Goal: Obtain resource: Download file/media

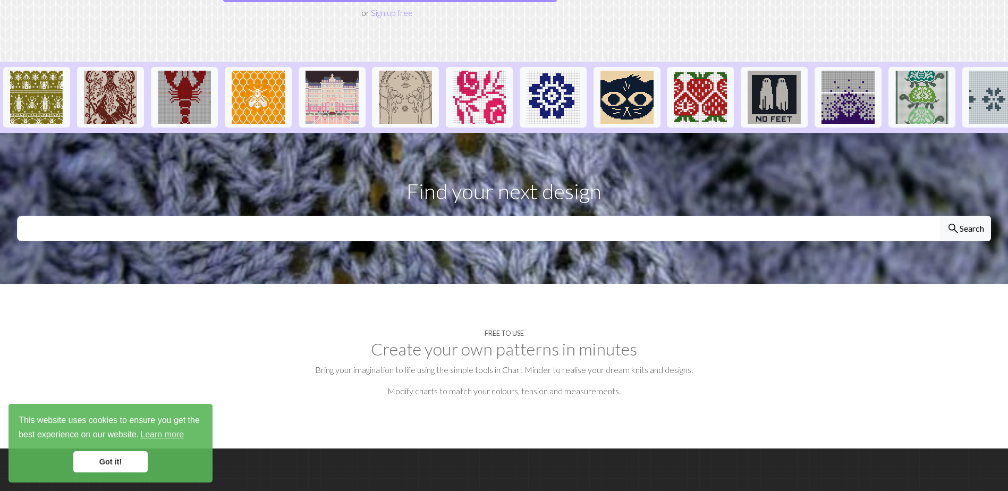
scroll to position [213, 0]
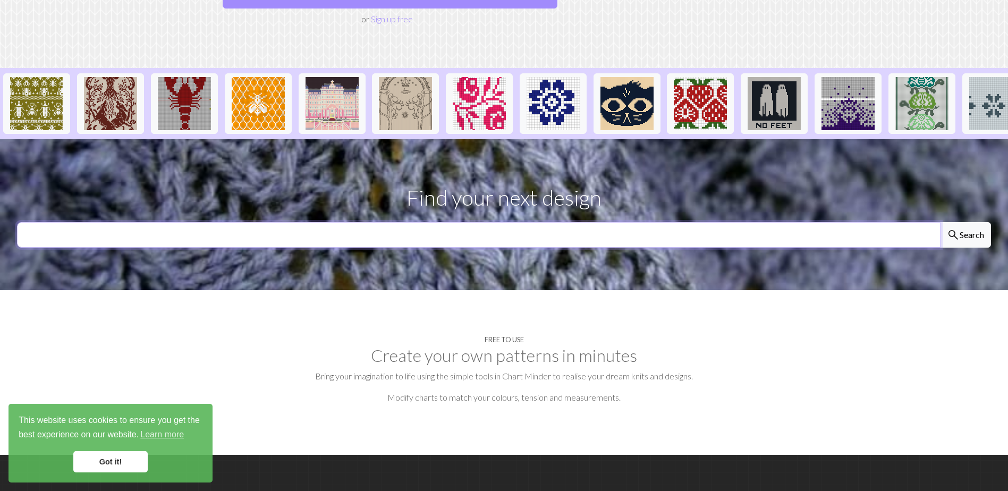
click at [243, 222] on input "text" at bounding box center [479, 235] width 924 height 26
type input "daisy"
click at [940, 222] on button "search Search" at bounding box center [965, 235] width 51 height 26
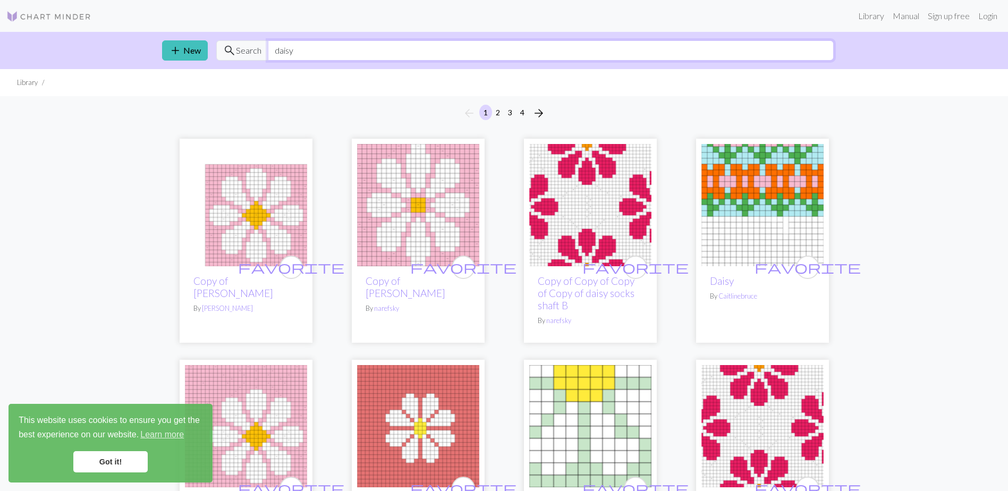
click at [273, 52] on input "daisy" at bounding box center [551, 50] width 566 height 20
type input "large daisy"
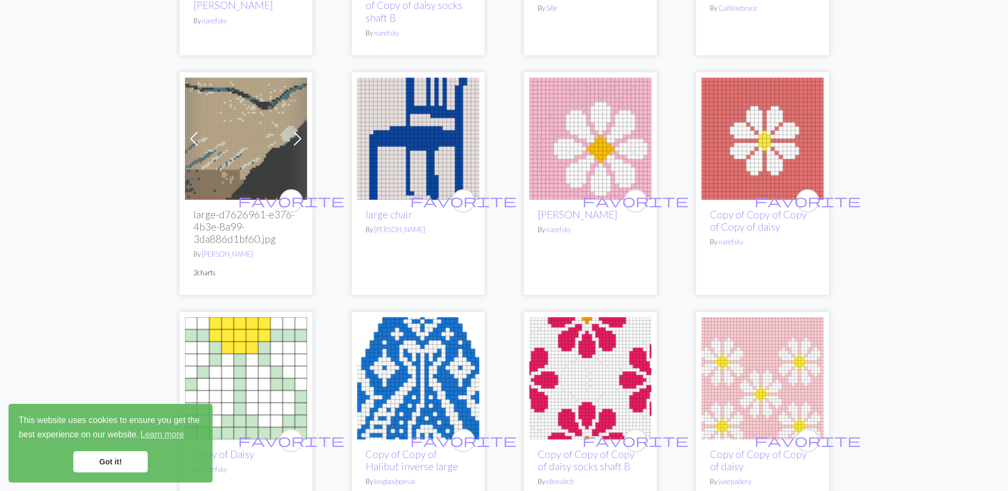
scroll to position [478, 0]
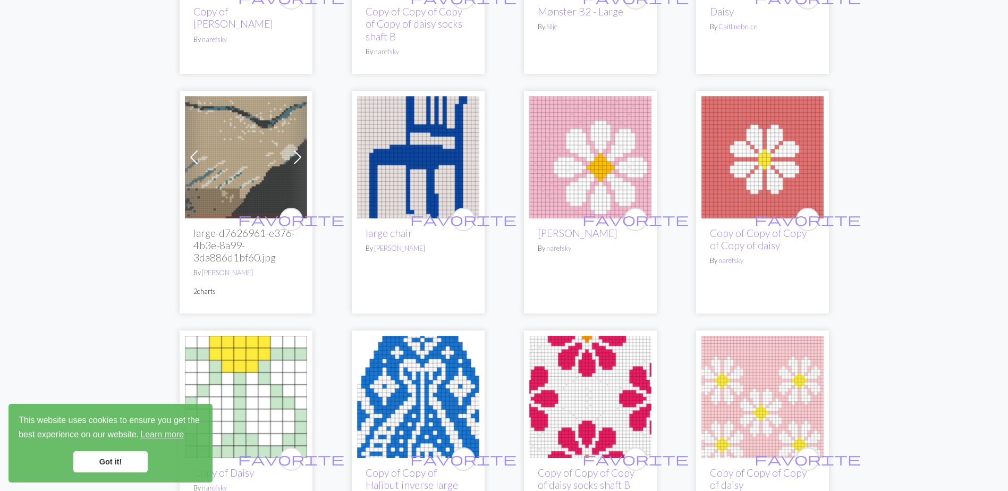
click at [598, 149] on img at bounding box center [590, 157] width 122 height 122
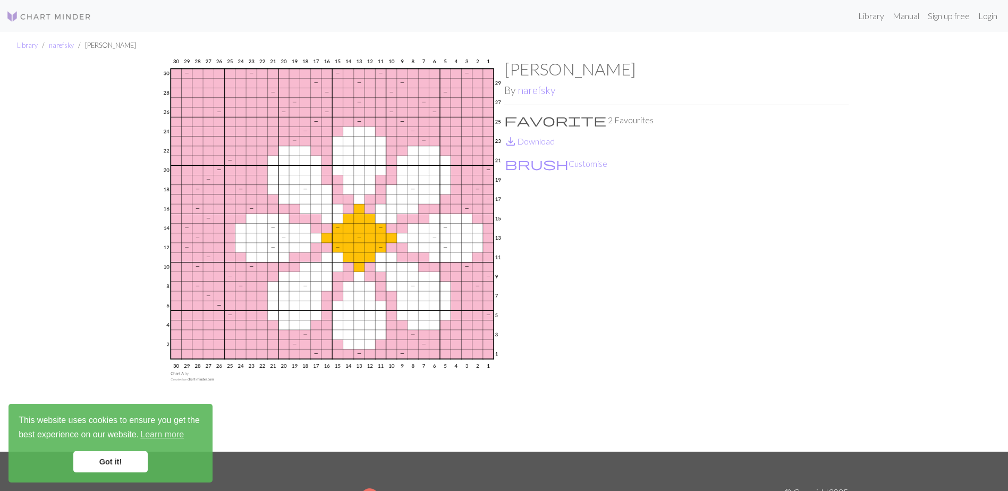
drag, startPoint x: 411, startPoint y: 183, endPoint x: 696, endPoint y: 175, distance: 284.5
click at [696, 175] on div "[PERSON_NAME] By [PERSON_NAME] favorite 2 Favourites save_alt Download brush Cu…" at bounding box center [676, 255] width 344 height 393
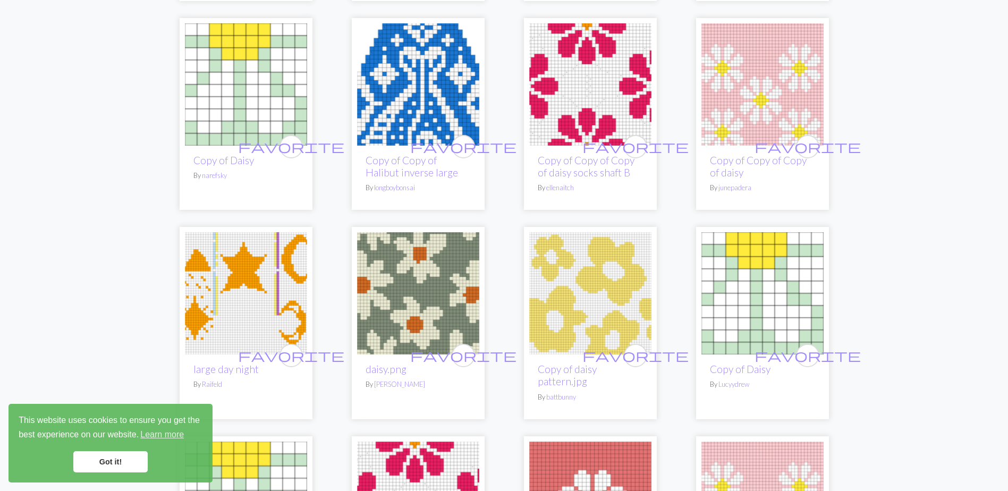
scroll to position [797, 0]
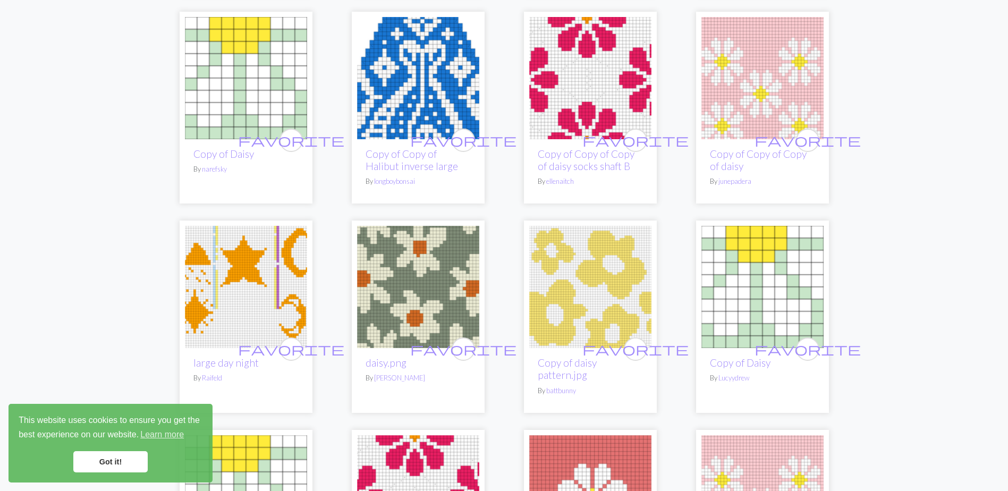
click at [587, 276] on img at bounding box center [590, 287] width 122 height 122
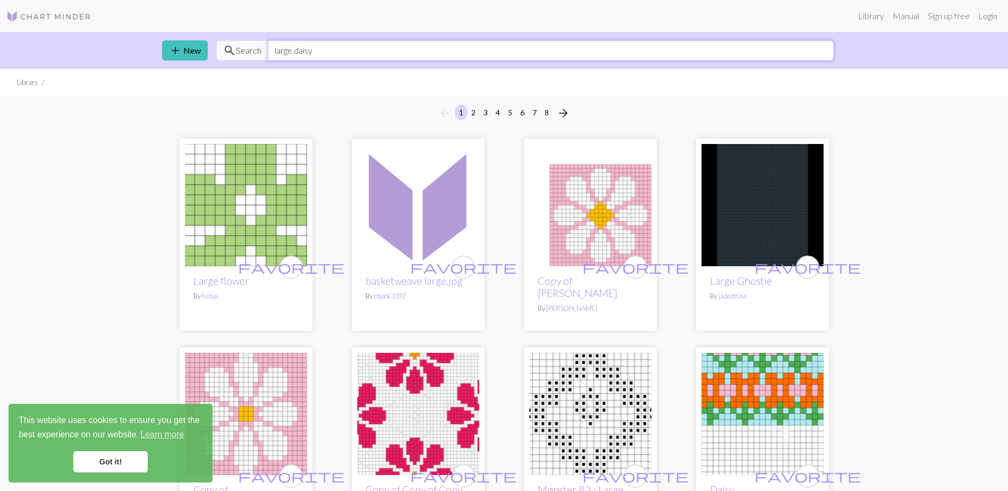
drag, startPoint x: 314, startPoint y: 50, endPoint x: 259, endPoint y: 53, distance: 54.3
click at [259, 53] on div "search Search large daisy" at bounding box center [525, 50] width 618 height 20
type input "pumpkin"
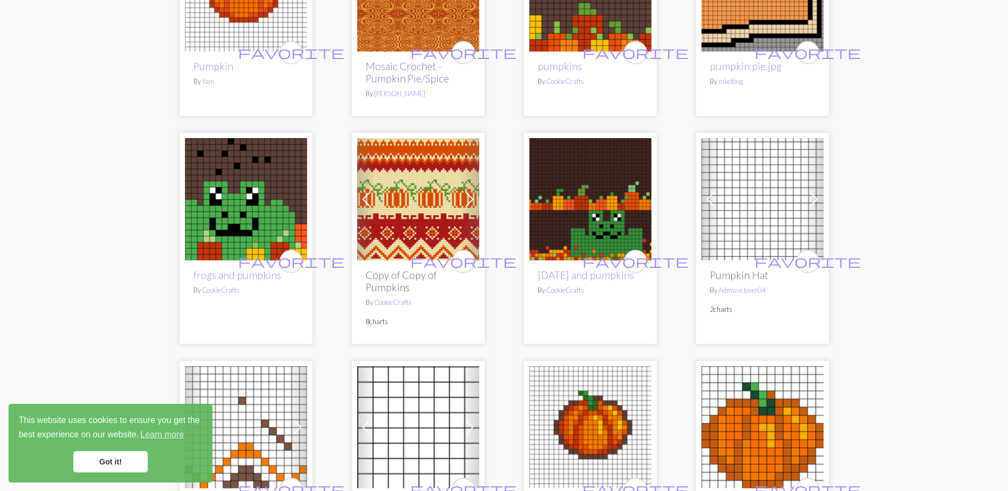
scroll to position [1329, 0]
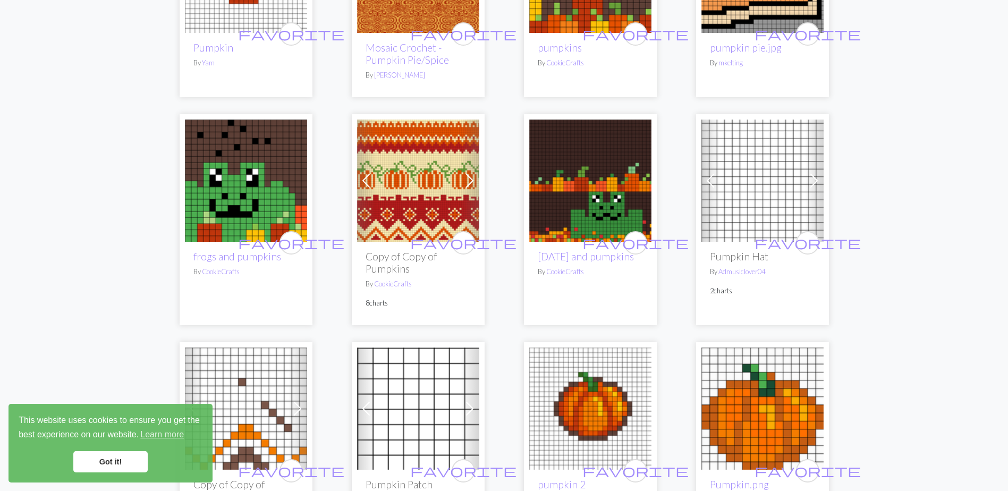
click at [420, 205] on img at bounding box center [418, 181] width 122 height 122
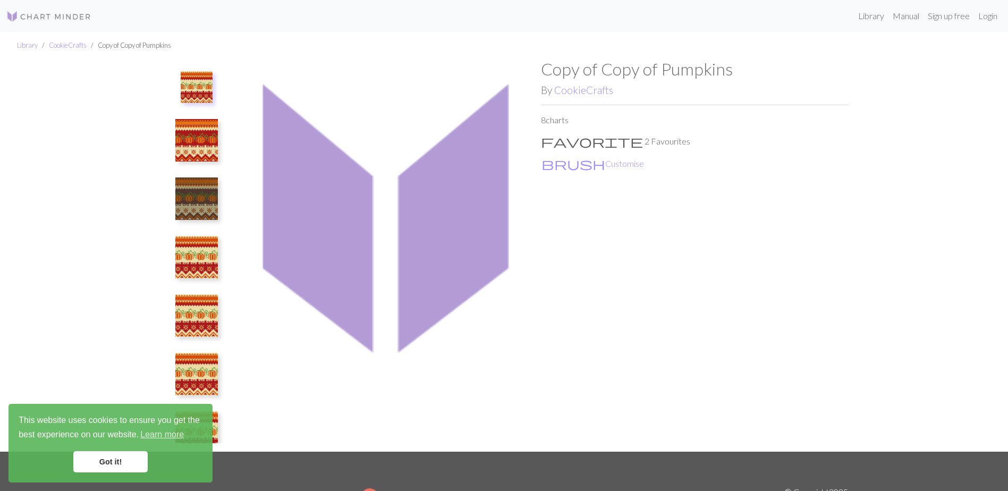
click at [189, 255] on img at bounding box center [196, 257] width 43 height 43
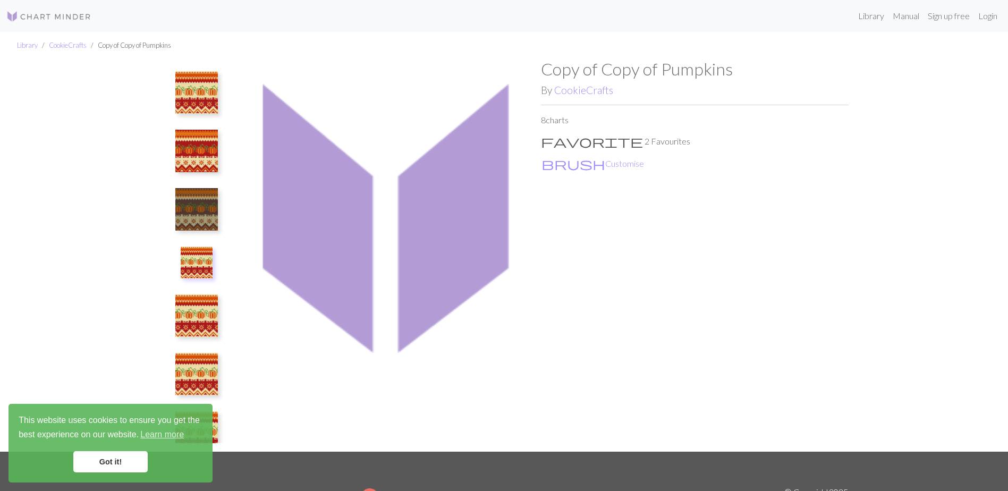
click at [191, 149] on img at bounding box center [196, 151] width 43 height 43
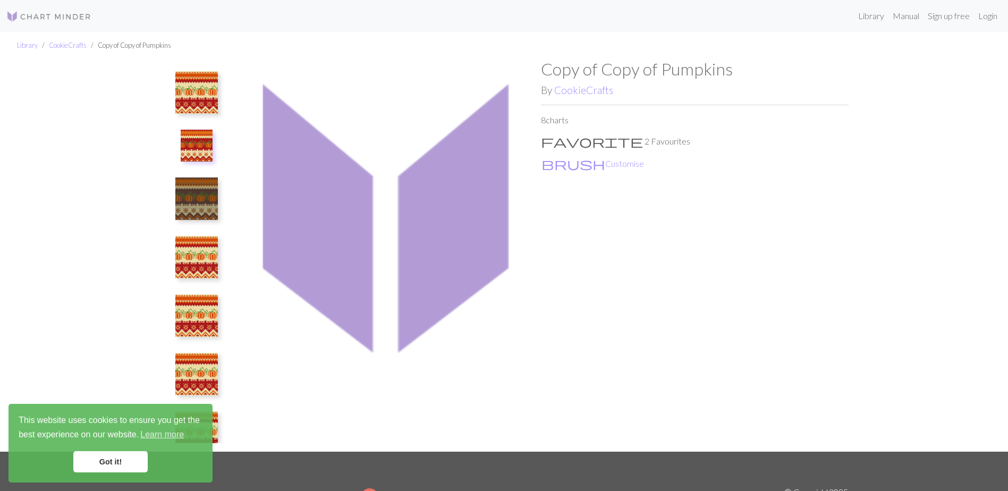
click at [196, 99] on img at bounding box center [196, 92] width 43 height 43
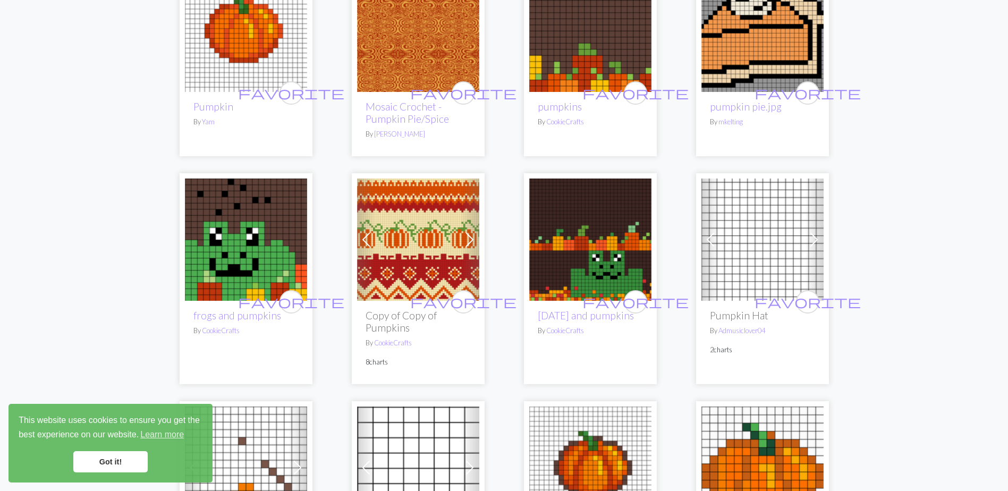
scroll to position [1276, 0]
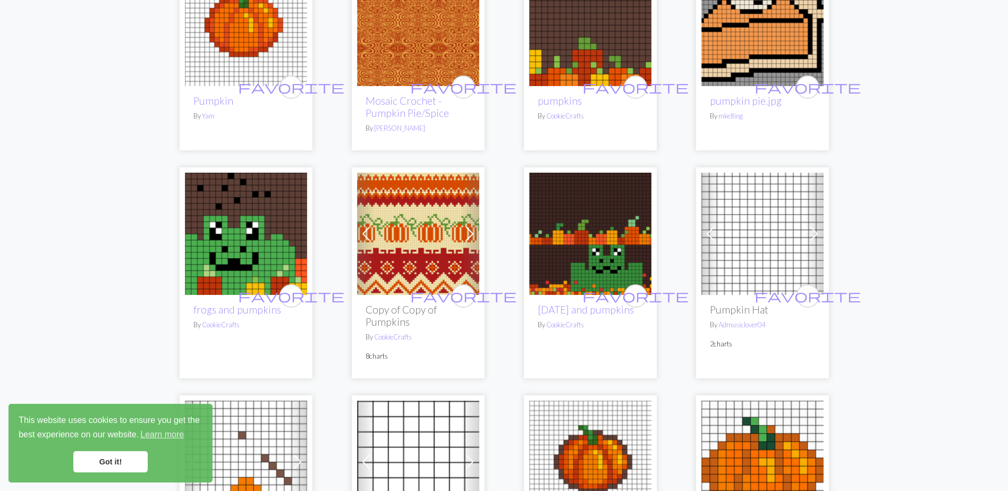
click at [407, 281] on img at bounding box center [418, 234] width 122 height 122
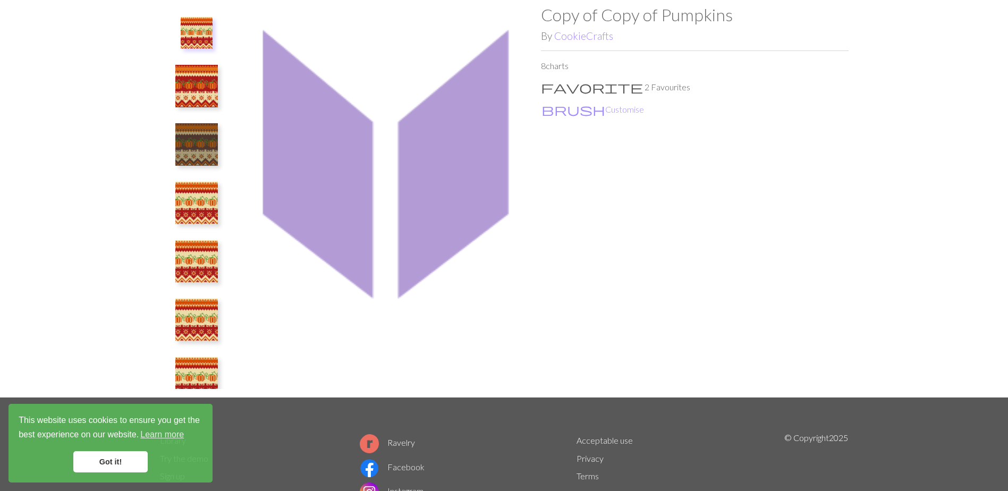
scroll to position [106, 0]
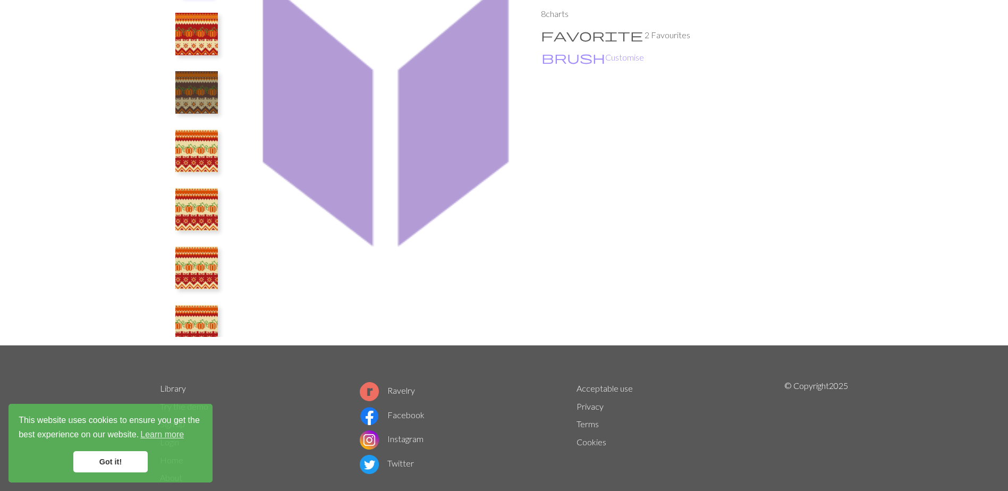
click at [190, 265] on img at bounding box center [196, 268] width 43 height 43
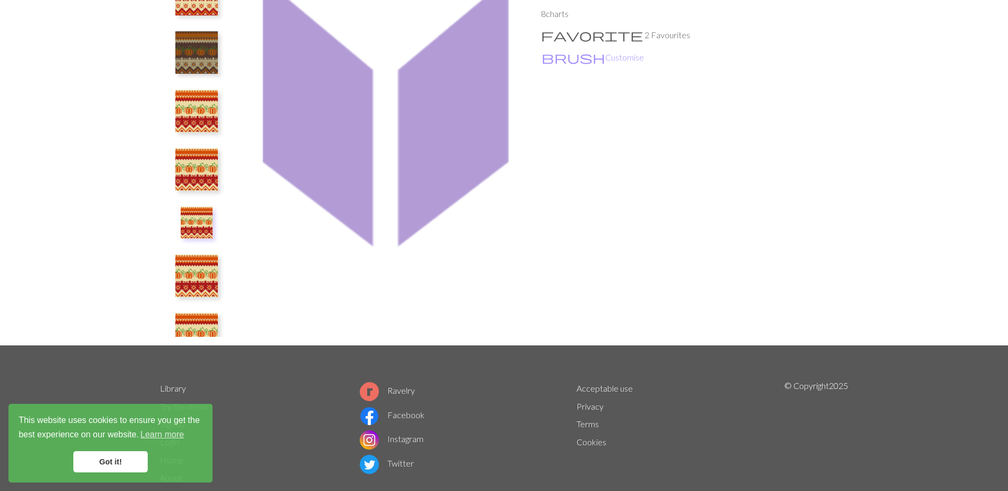
scroll to position [81, 0]
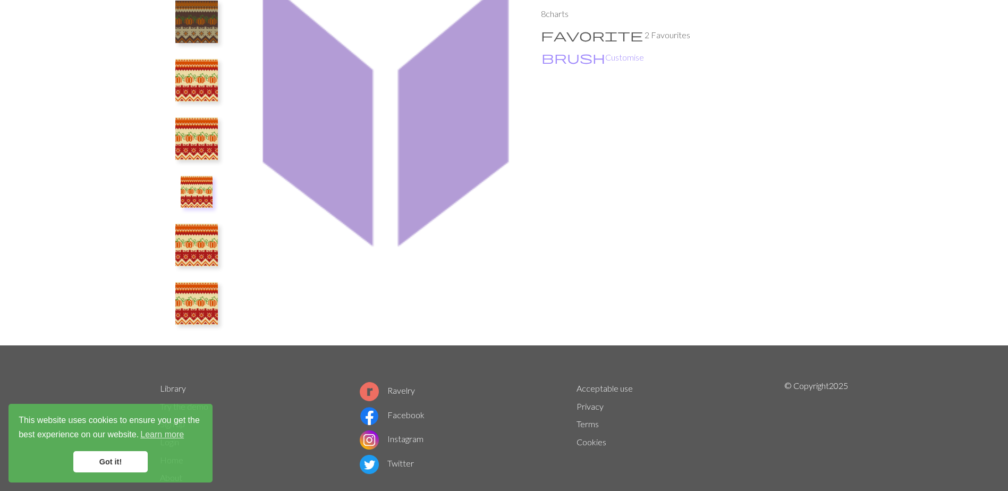
click at [201, 295] on img at bounding box center [196, 303] width 43 height 43
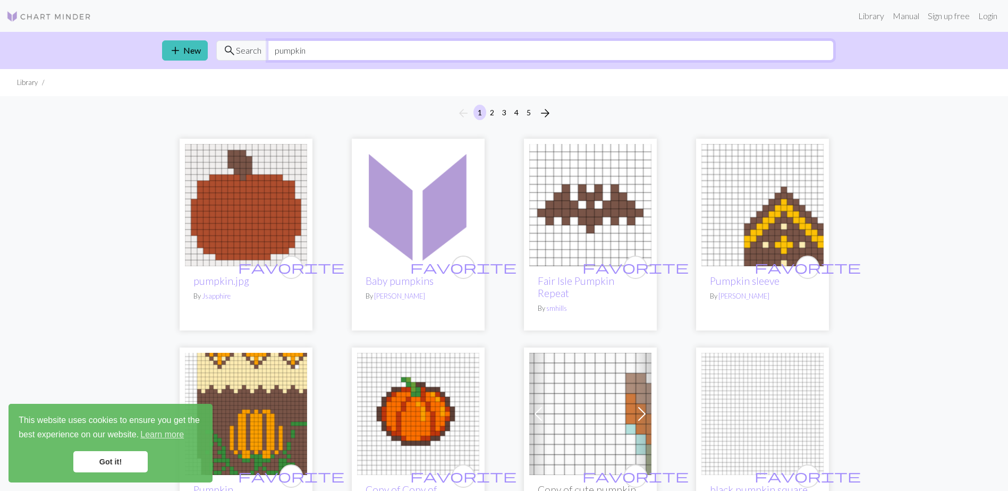
drag, startPoint x: 310, startPoint y: 49, endPoint x: 259, endPoint y: 49, distance: 50.5
click at [259, 49] on div "search Search pumpkin" at bounding box center [525, 50] width 618 height 20
type input "leaves"
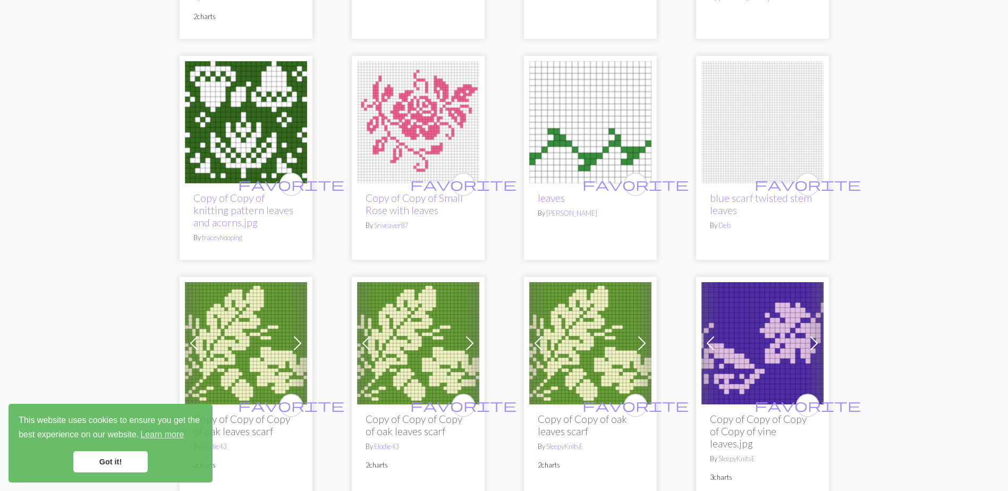
scroll to position [585, 0]
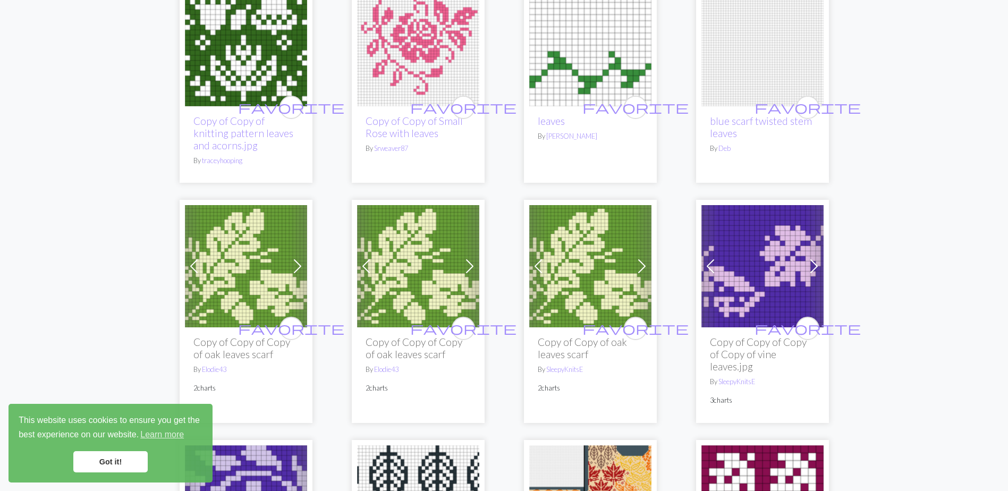
click at [572, 255] on img at bounding box center [590, 266] width 122 height 122
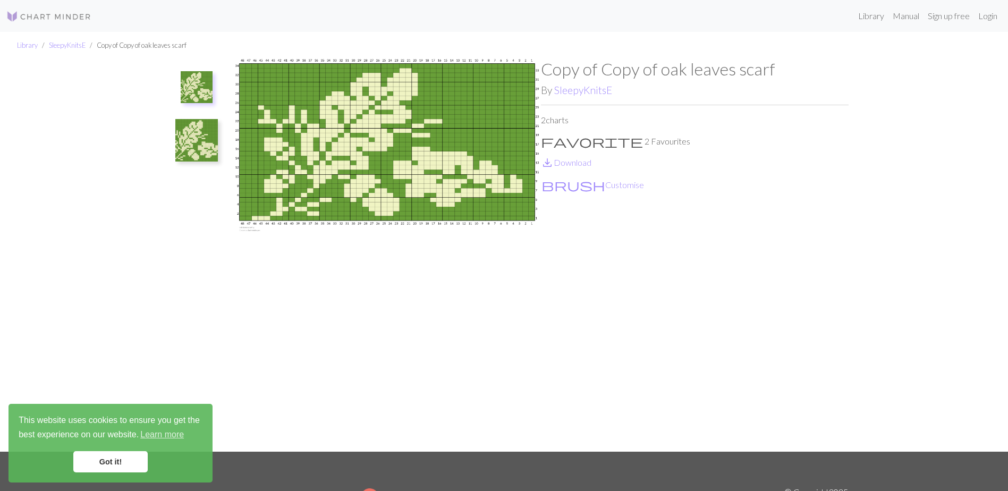
click at [201, 134] on img at bounding box center [196, 140] width 43 height 43
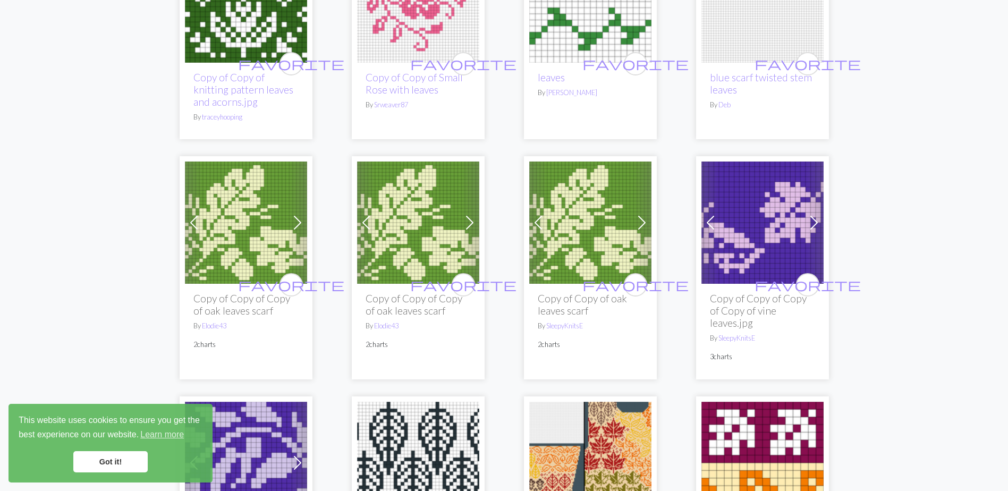
scroll to position [638, 0]
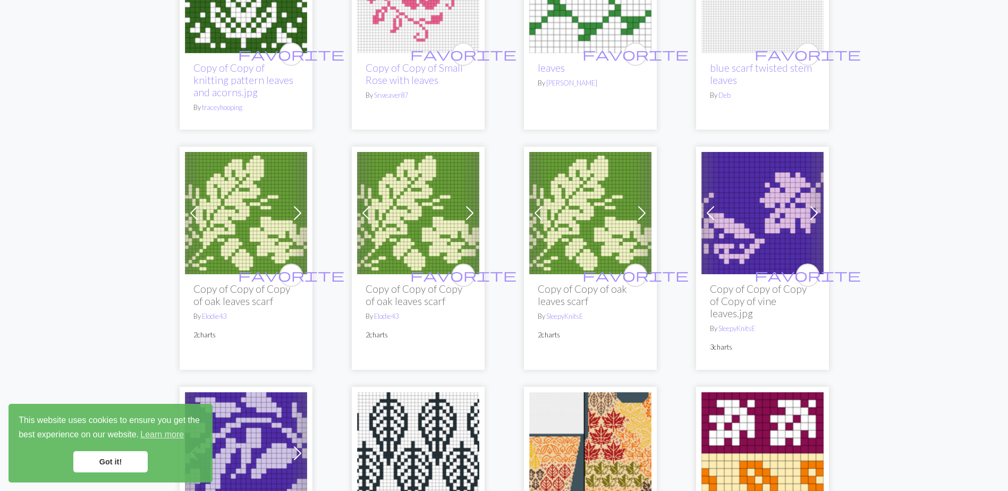
click at [241, 230] on img at bounding box center [246, 213] width 122 height 122
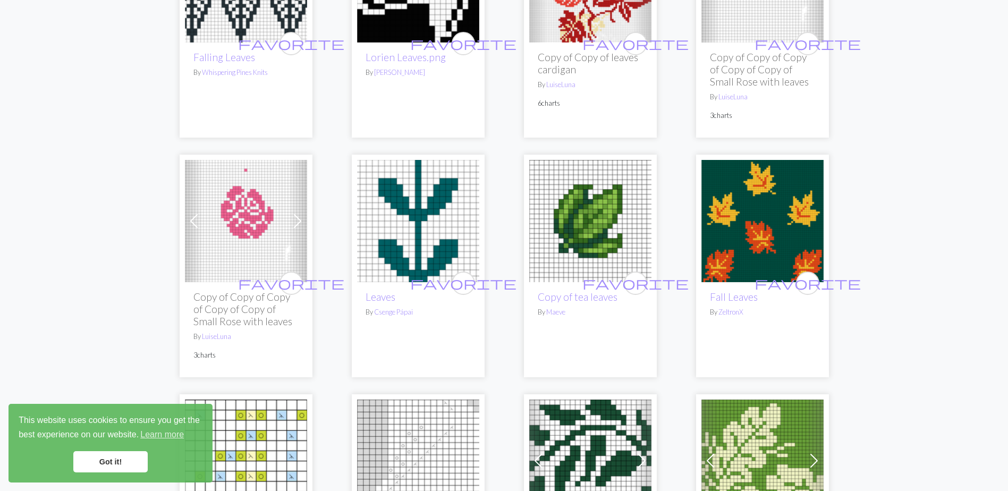
scroll to position [1648, 0]
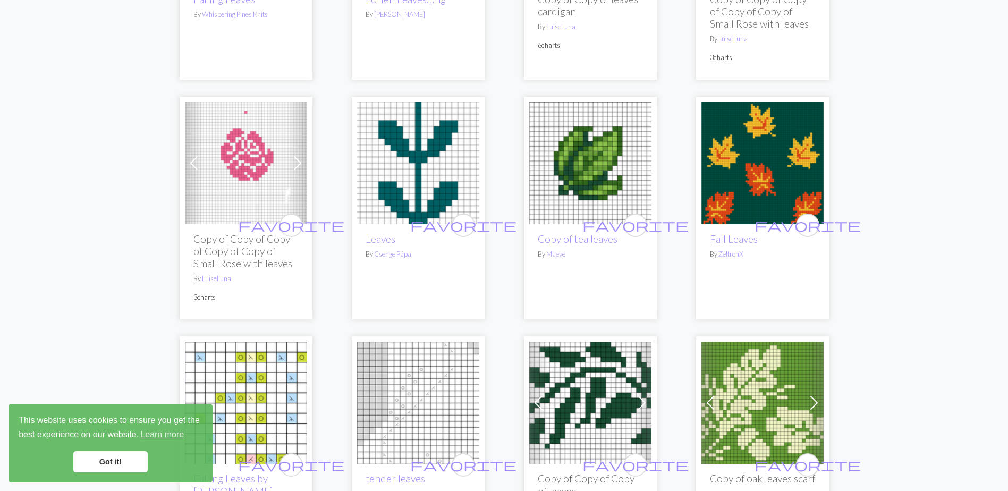
click at [748, 163] on img at bounding box center [763, 163] width 122 height 122
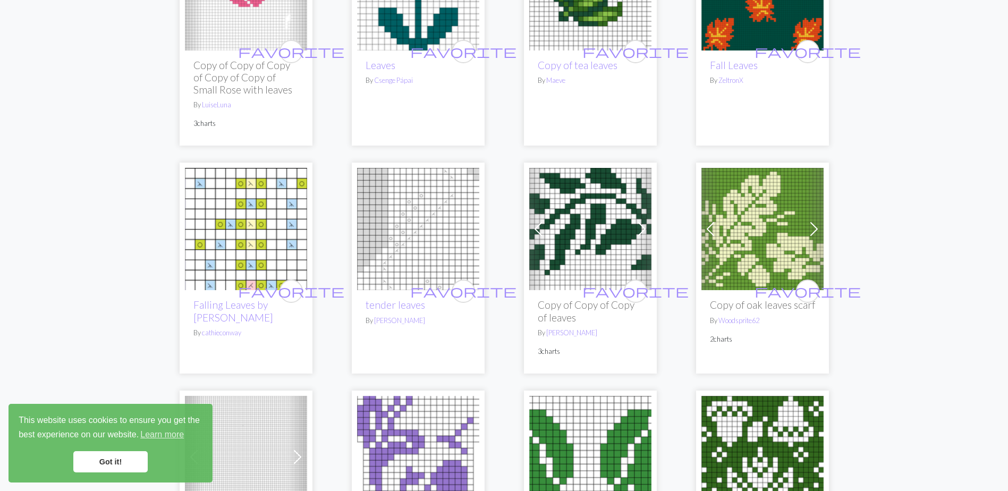
scroll to position [1860, 0]
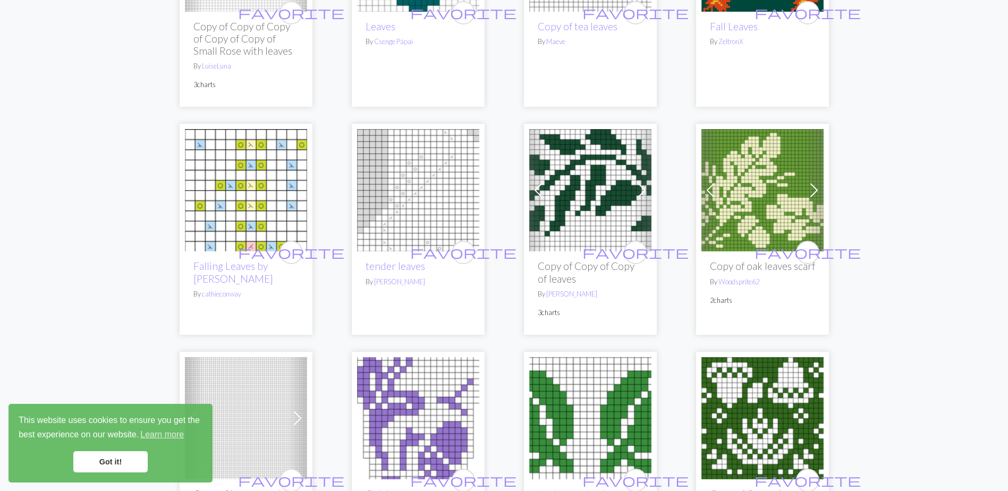
click at [753, 215] on img at bounding box center [763, 190] width 122 height 122
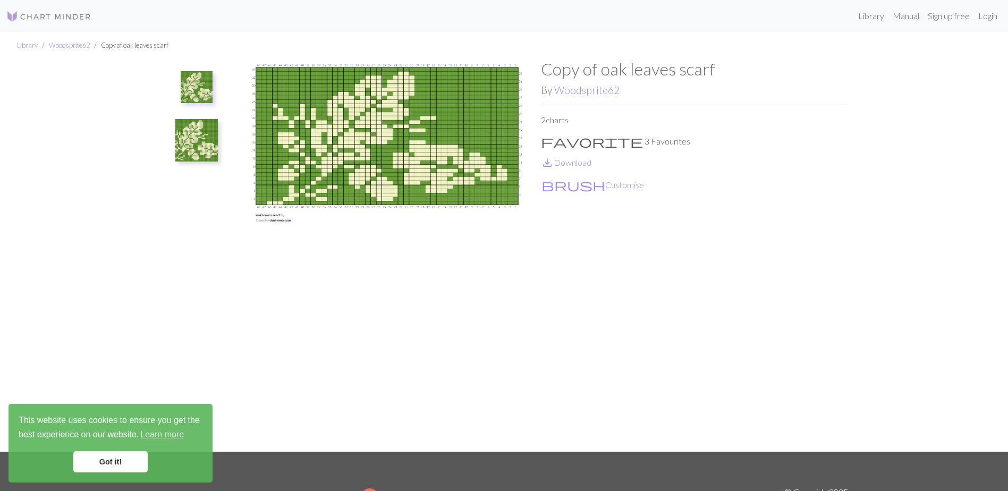
click at [415, 173] on img at bounding box center [387, 255] width 308 height 393
click at [197, 142] on img at bounding box center [196, 140] width 43 height 43
click at [199, 98] on img at bounding box center [196, 92] width 43 height 43
click at [574, 161] on link "save_alt Download" at bounding box center [566, 162] width 50 height 10
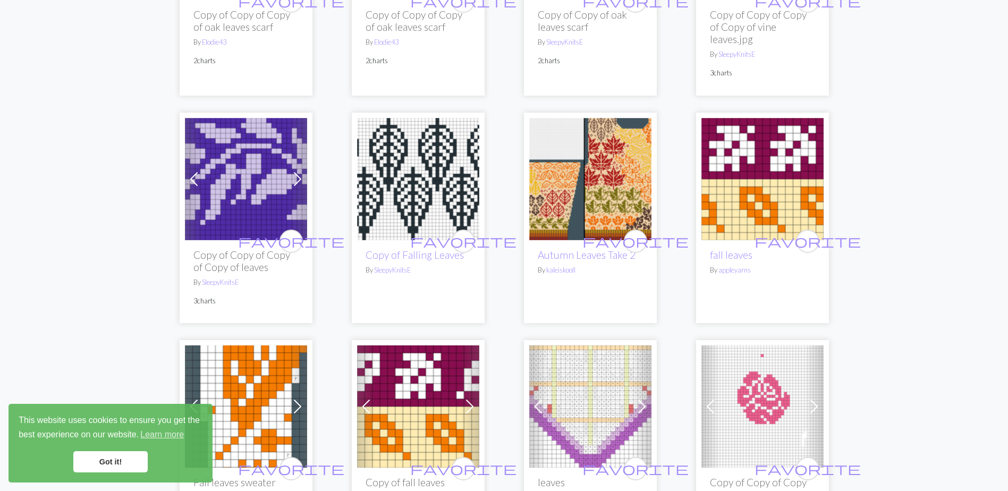
scroll to position [904, 0]
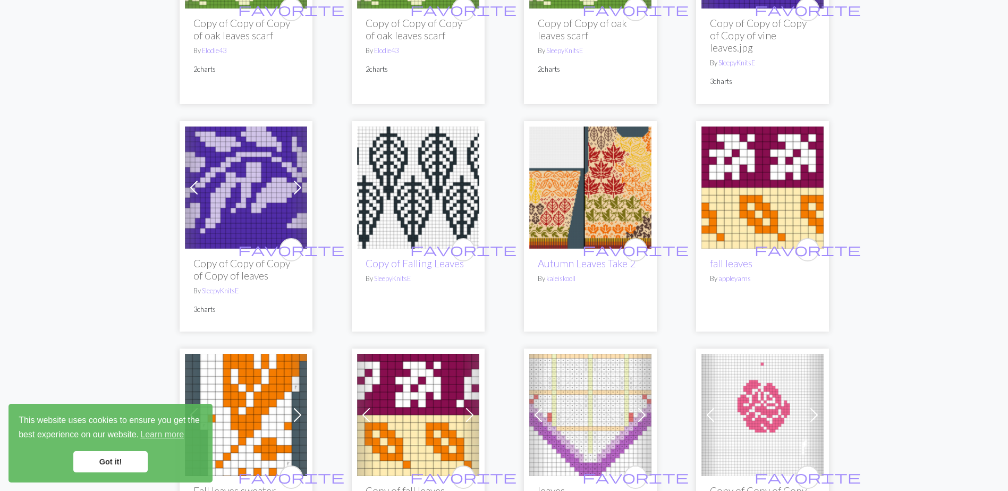
click at [597, 191] on img at bounding box center [590, 188] width 122 height 122
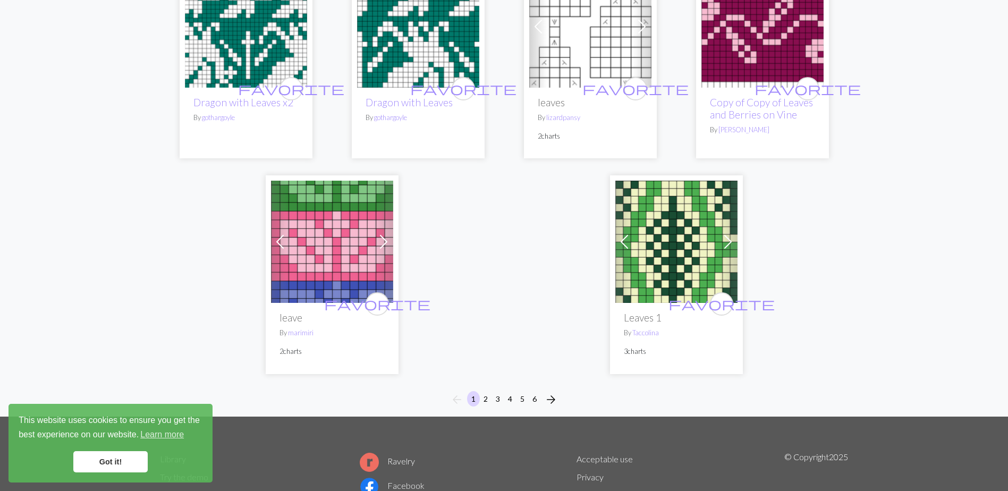
scroll to position [2711, 0]
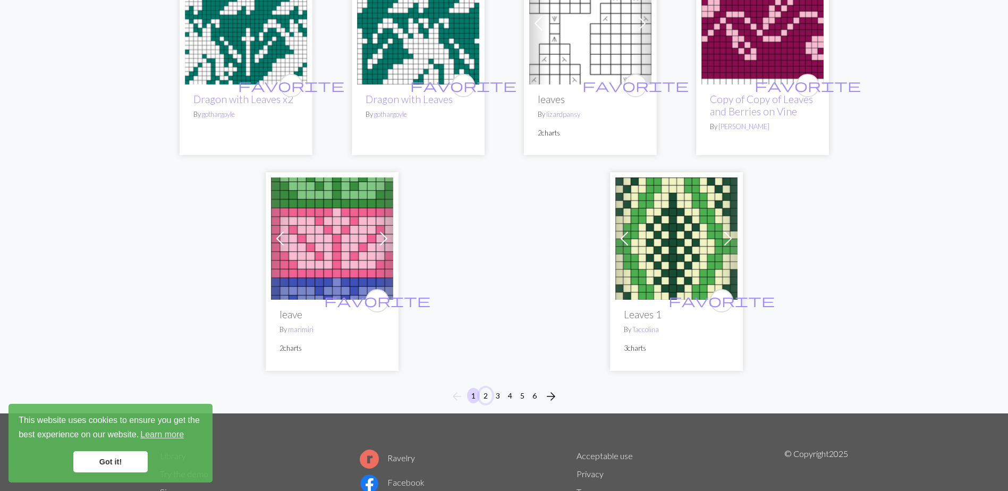
click at [485, 388] on button "2" at bounding box center [485, 395] width 13 height 15
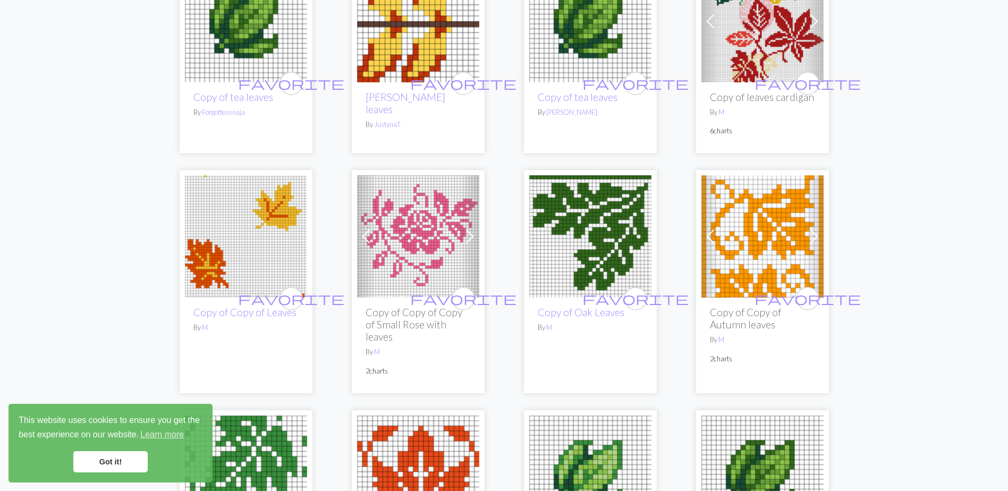
scroll to position [1754, 0]
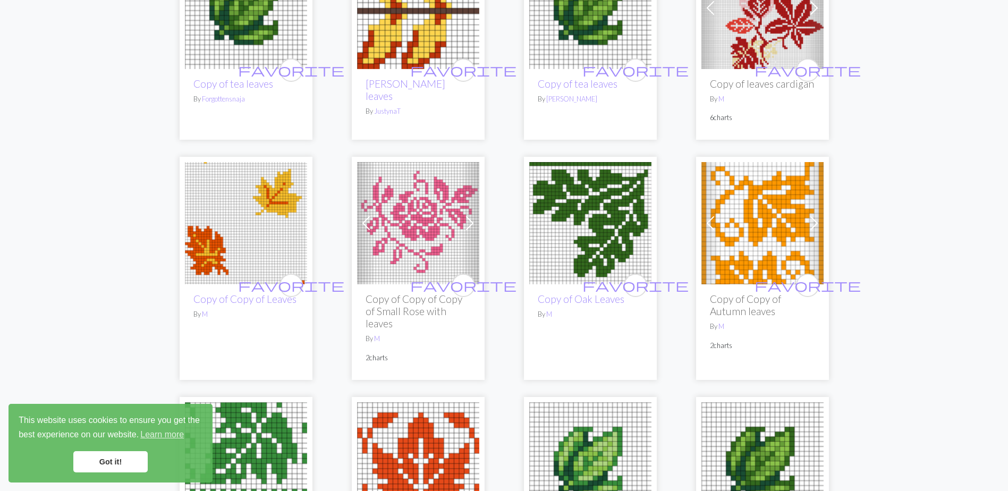
click at [590, 213] on img at bounding box center [590, 223] width 122 height 122
